Goal: Use online tool/utility: Use online tool/utility

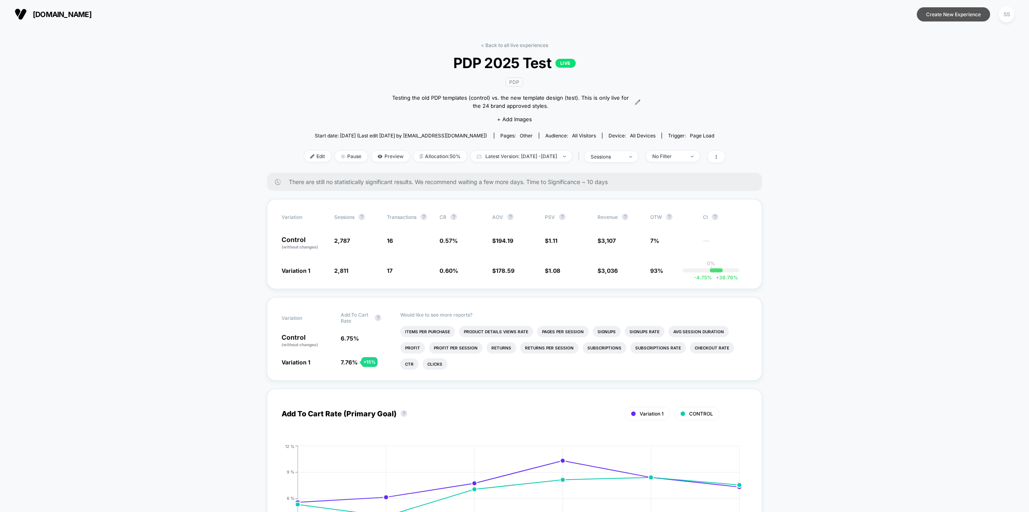
click at [947, 15] on button "Create New Experience" at bounding box center [953, 14] width 73 height 14
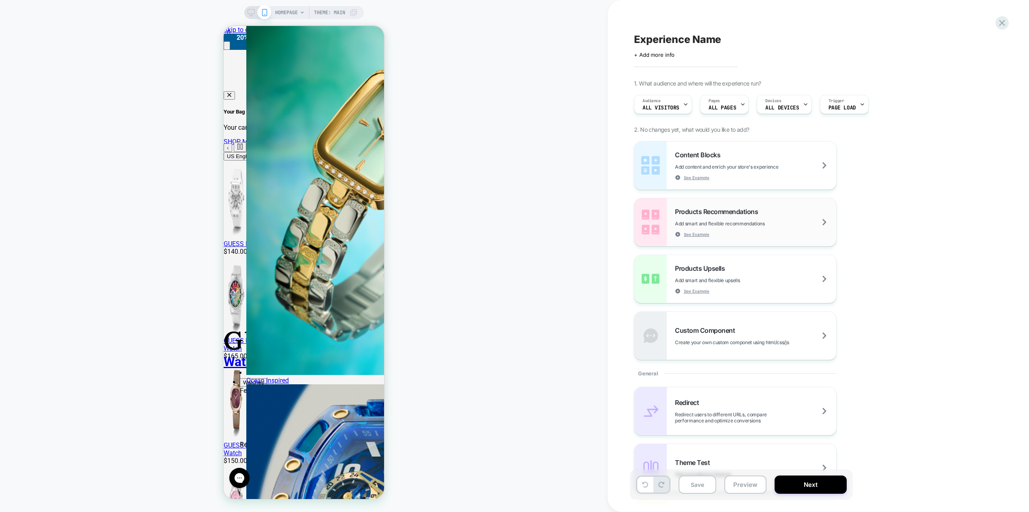
click at [678, 210] on span "Products Recommendations" at bounding box center [718, 211] width 87 height 8
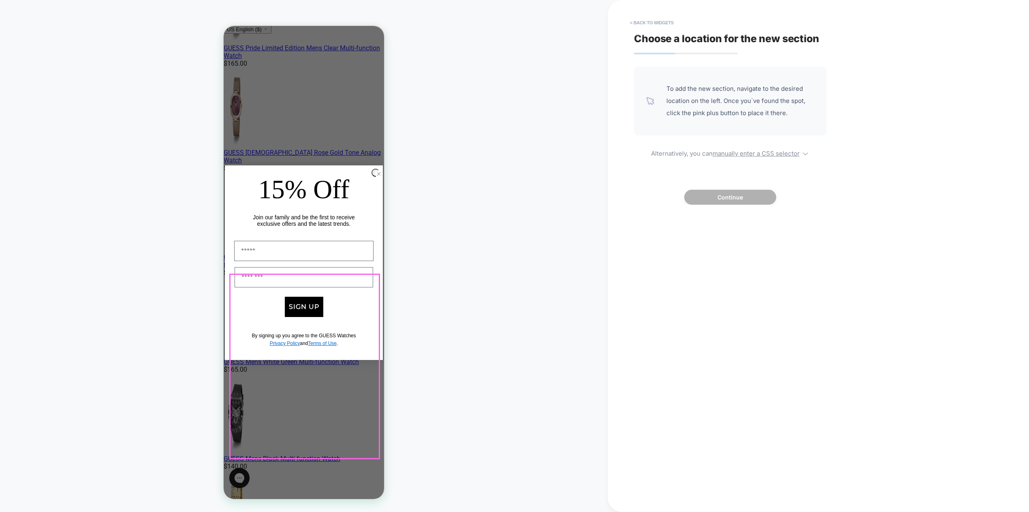
scroll to position [295, 0]
click at [637, 21] on button "< Back to widgets" at bounding box center [652, 22] width 52 height 13
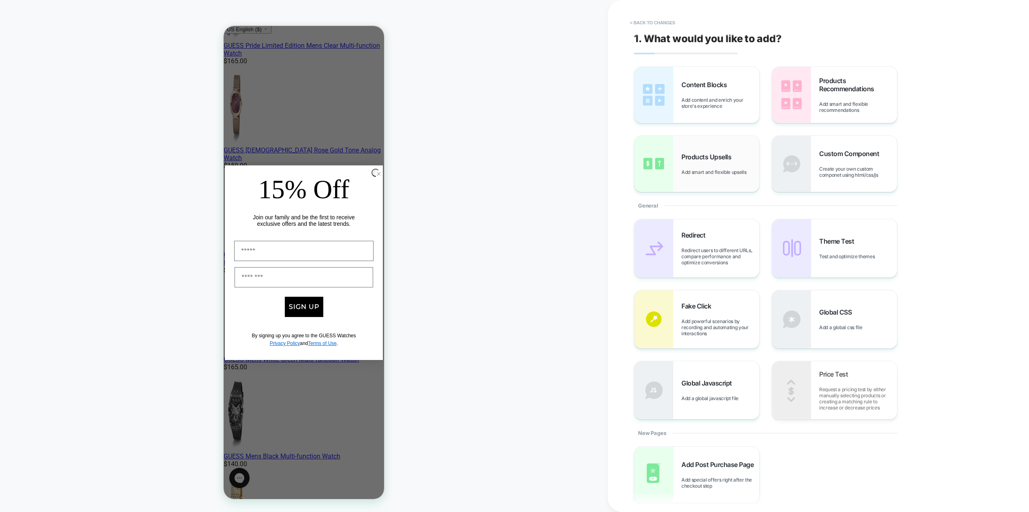
click at [677, 164] on div "Products Upsells Add smart and flexible upsells" at bounding box center [696, 164] width 125 height 56
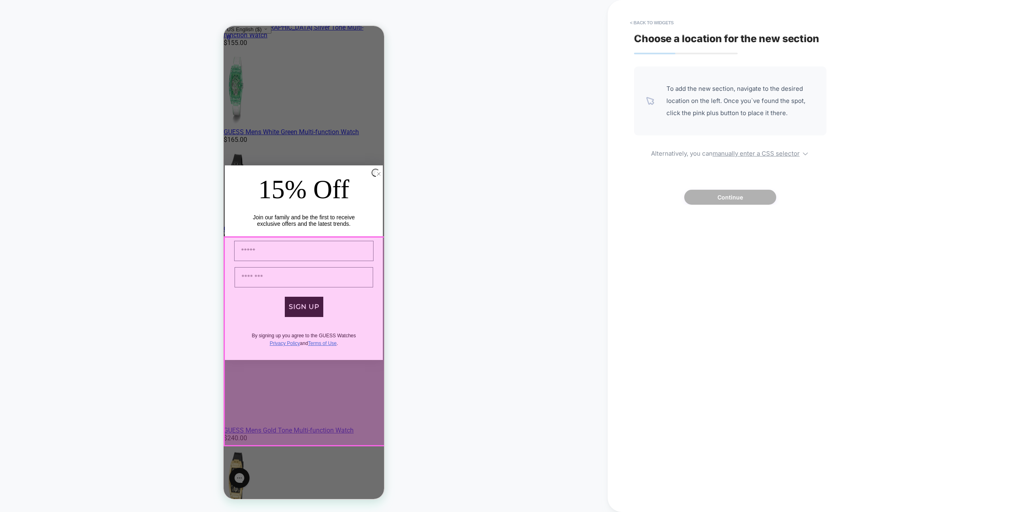
scroll to position [549, 0]
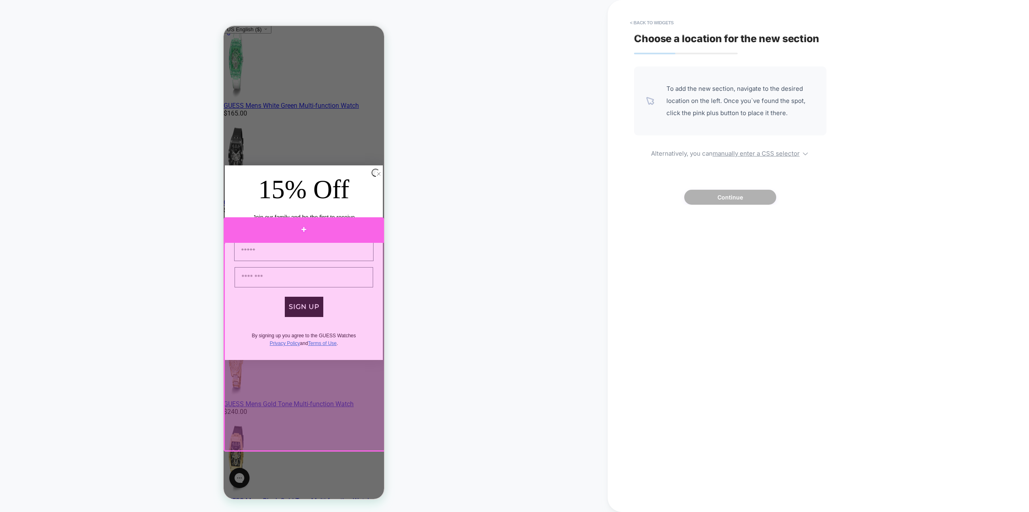
click at [292, 225] on div at bounding box center [304, 229] width 160 height 24
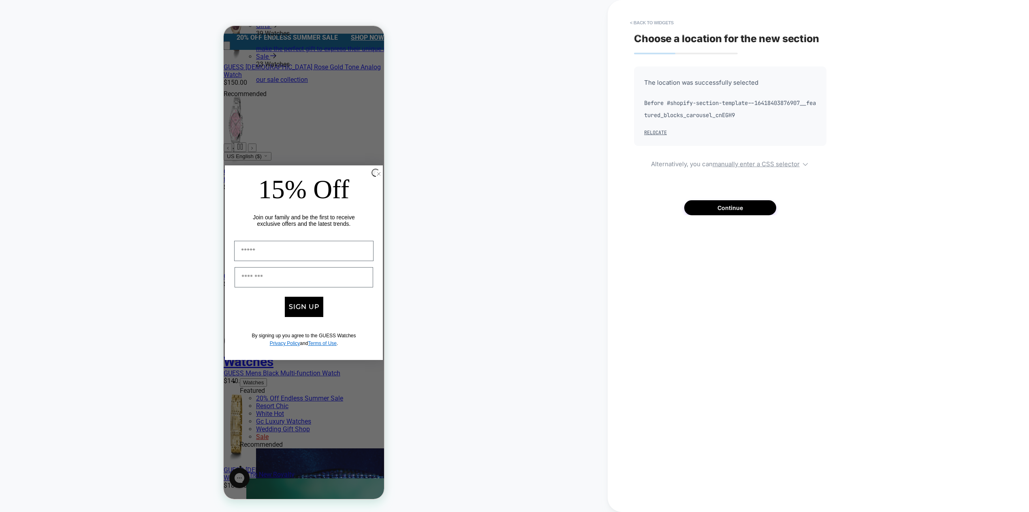
scroll to position [303, 0]
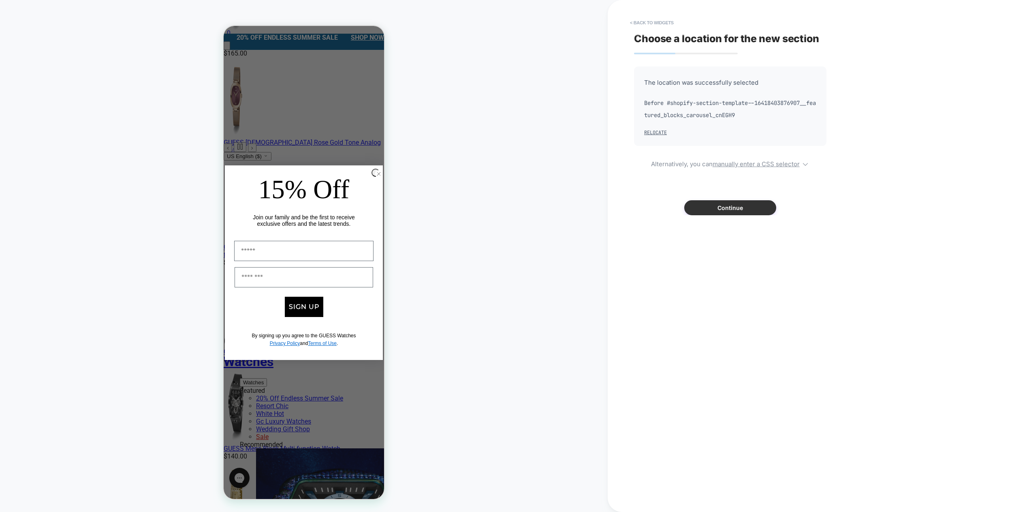
click at [721, 205] on button "Continue" at bounding box center [730, 207] width 92 height 15
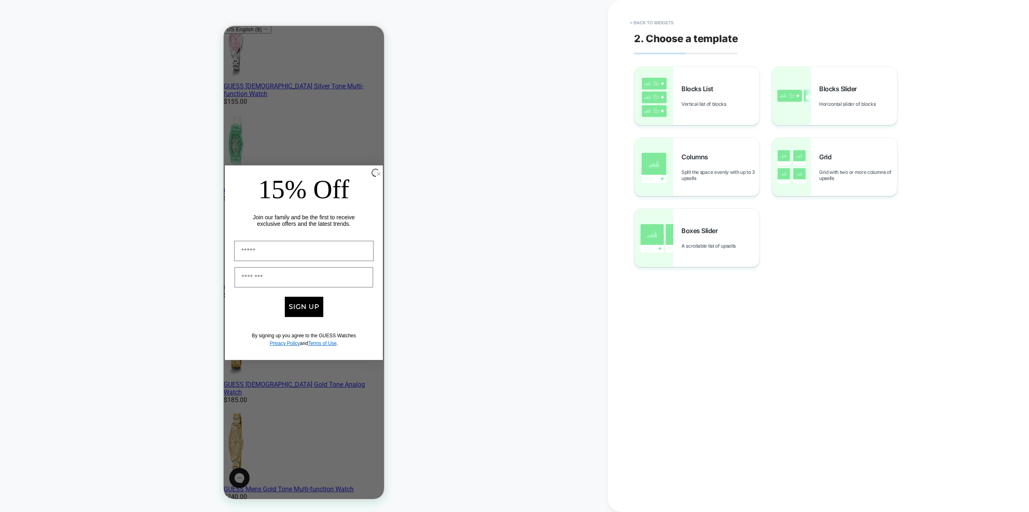
scroll to position [464, 0]
click at [795, 86] on img at bounding box center [791, 96] width 39 height 58
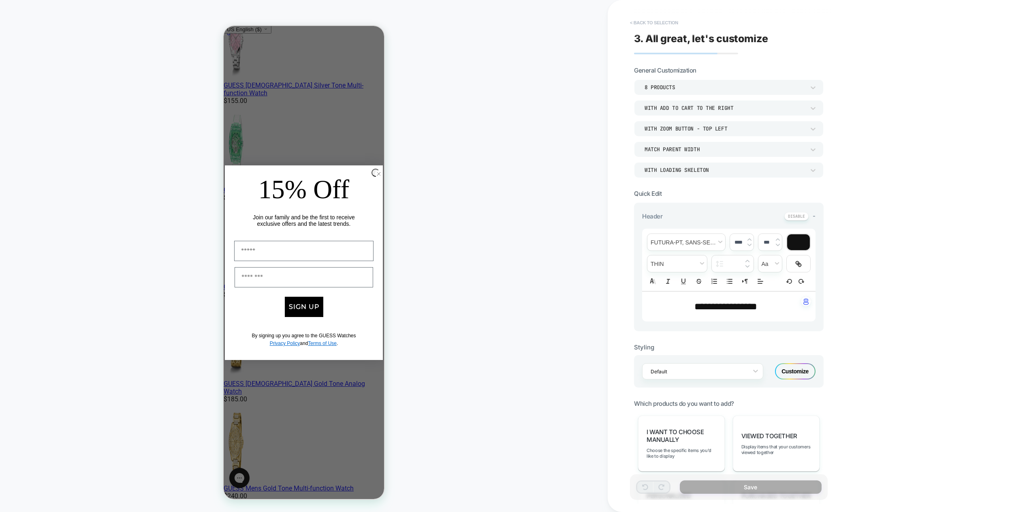
click at [639, 22] on button "< Back to selection" at bounding box center [654, 22] width 56 height 13
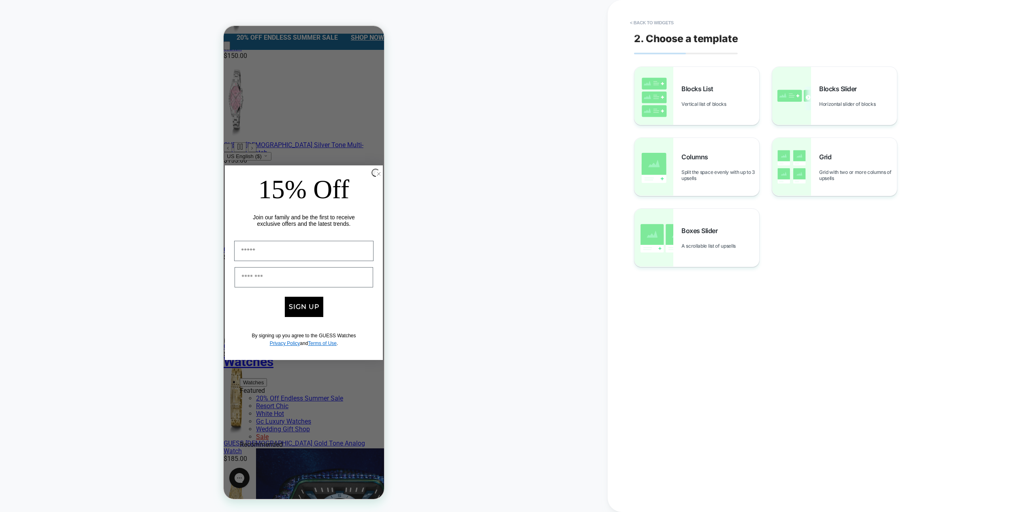
scroll to position [326, 0]
